Goal: Check status: Check status

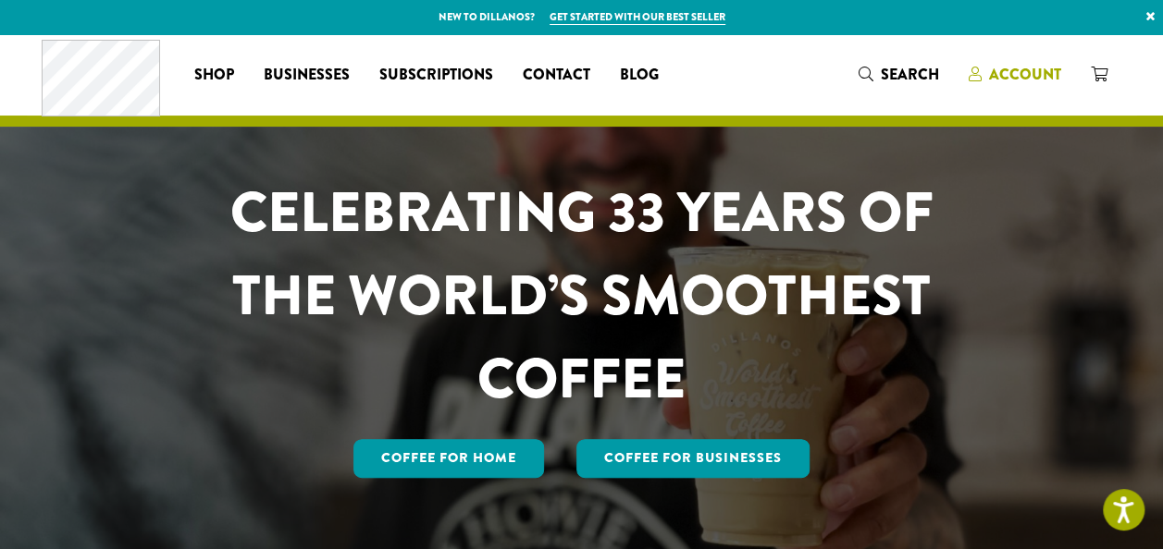
click at [1006, 68] on span "Account" at bounding box center [1025, 74] width 72 height 21
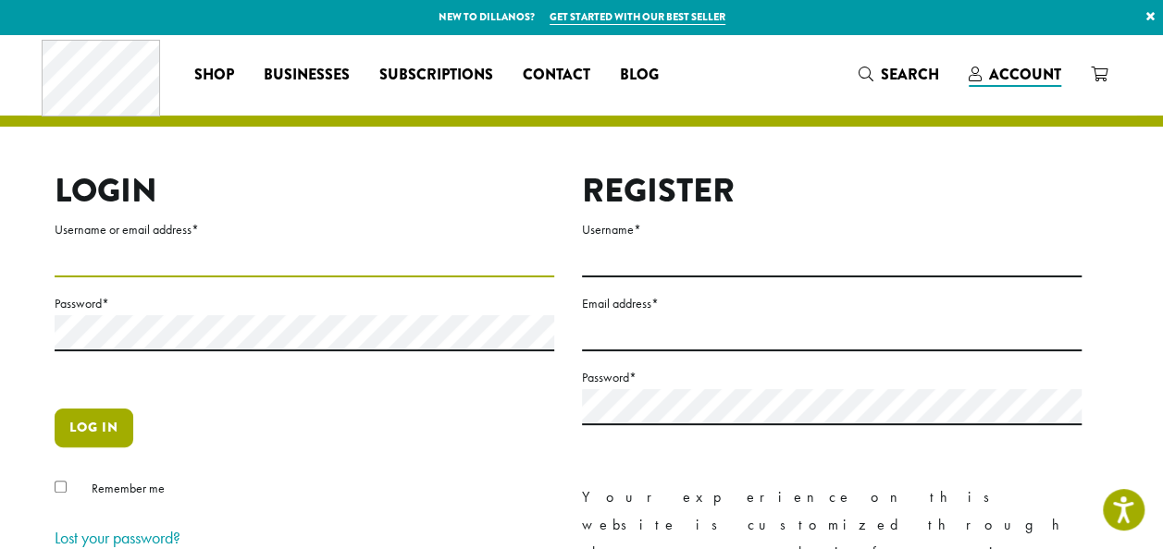
type input "**********"
click at [94, 430] on button "Log in" at bounding box center [94, 428] width 79 height 39
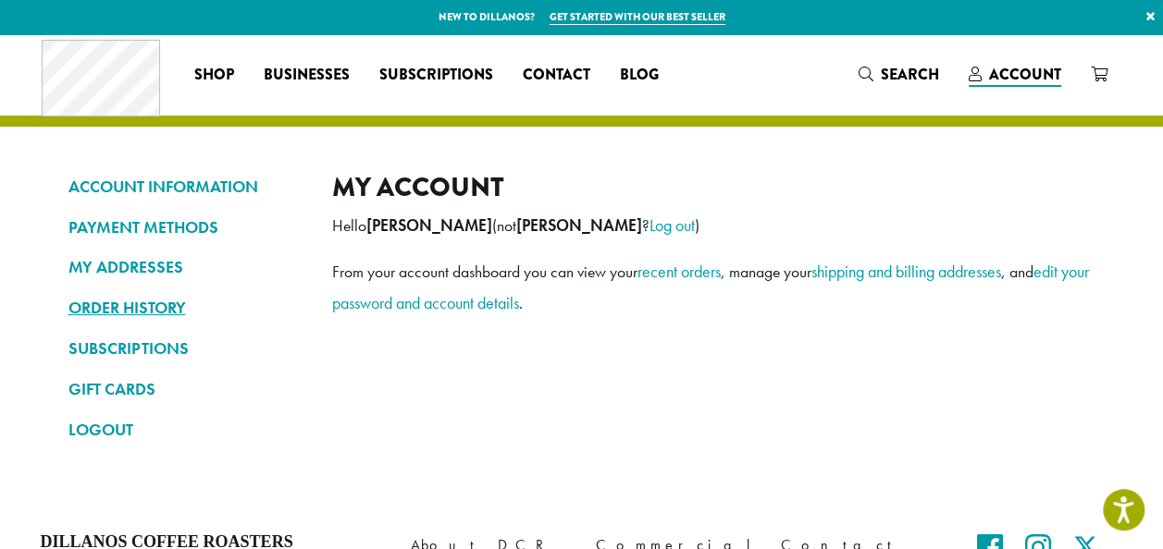
click at [118, 304] on link "ORDER HISTORY" at bounding box center [186, 307] width 236 height 31
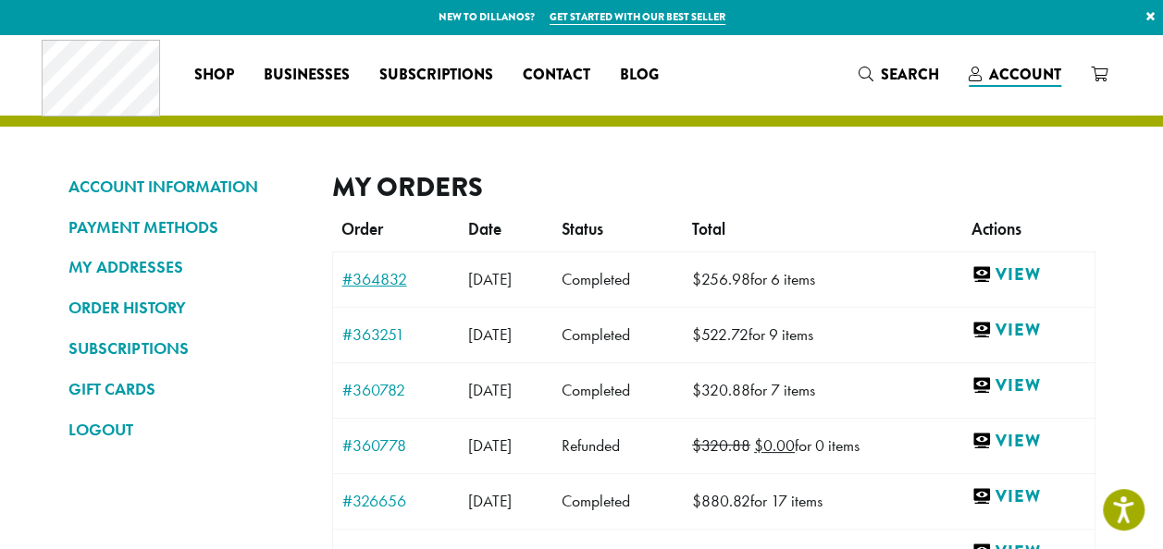
click at [379, 285] on link "#364832" at bounding box center [396, 279] width 108 height 17
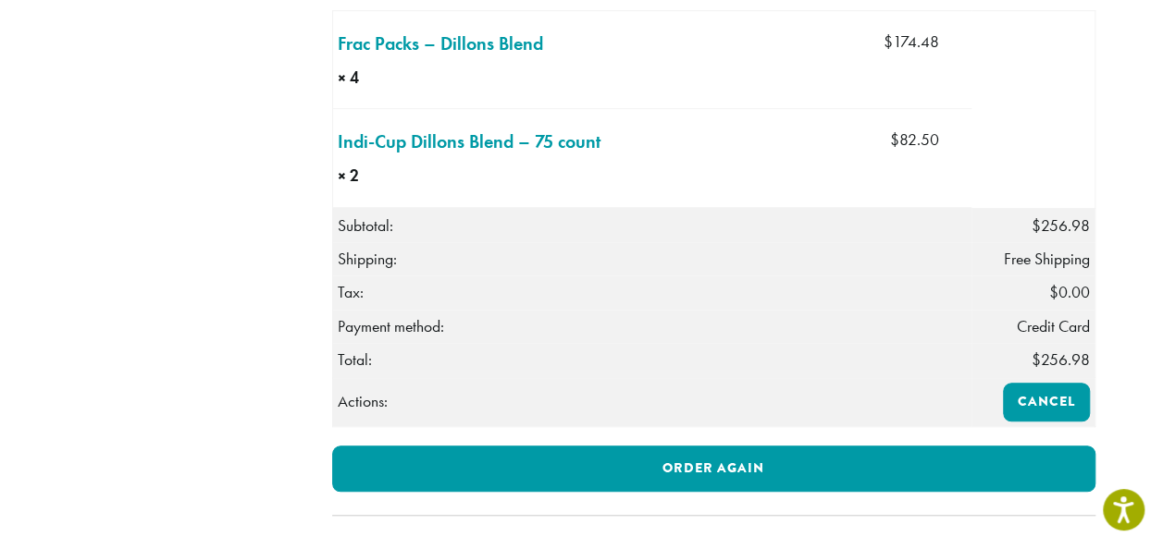
scroll to position [647, 0]
